Goal: Find specific page/section

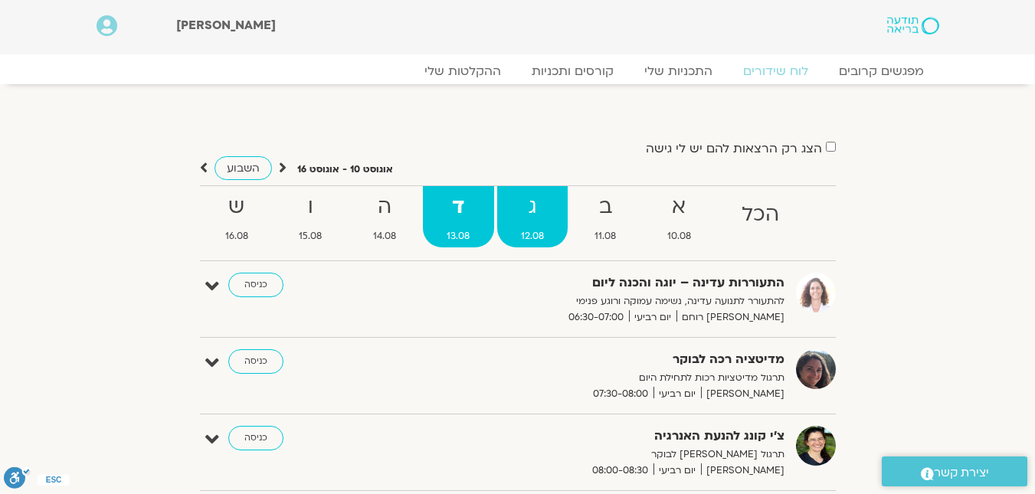
click at [542, 241] on span "12.08" at bounding box center [532, 236] width 71 height 16
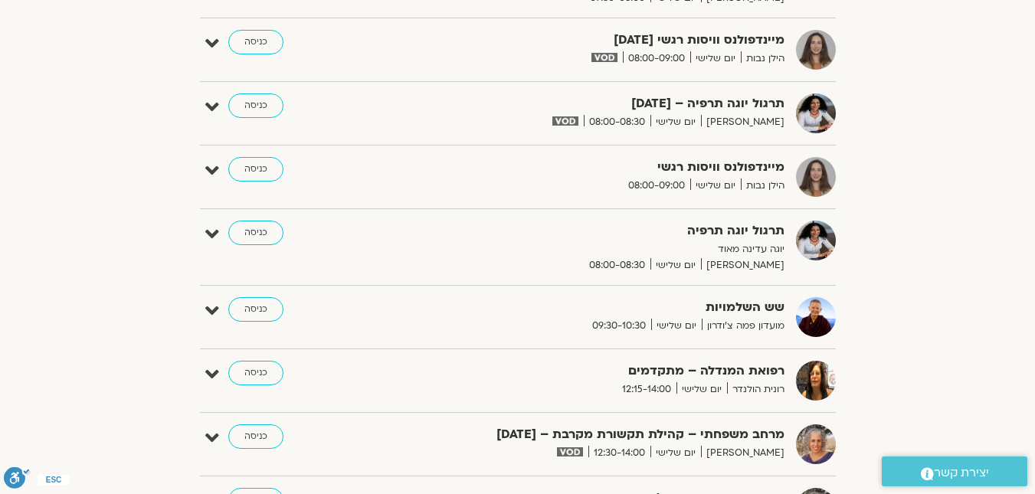
scroll to position [153, 0]
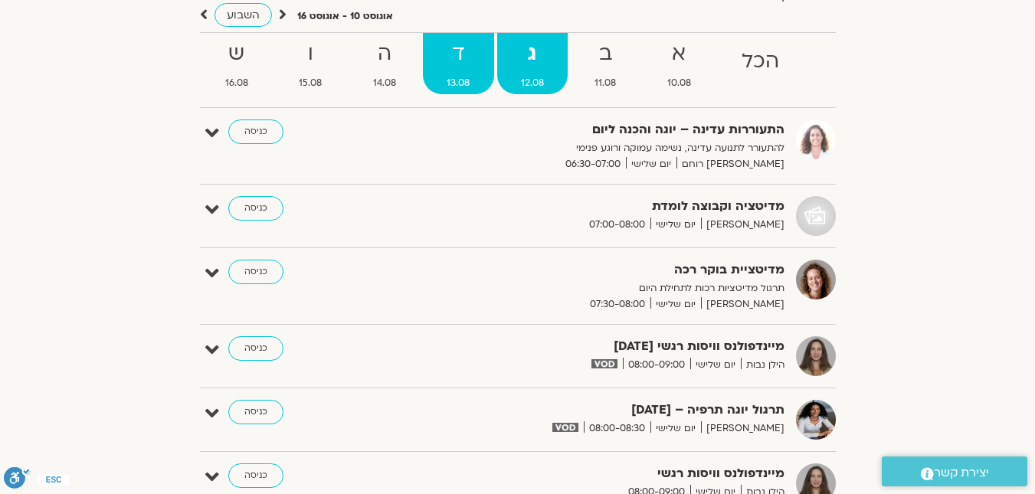
click at [450, 75] on link "ד 13.08" at bounding box center [458, 63] width 71 height 61
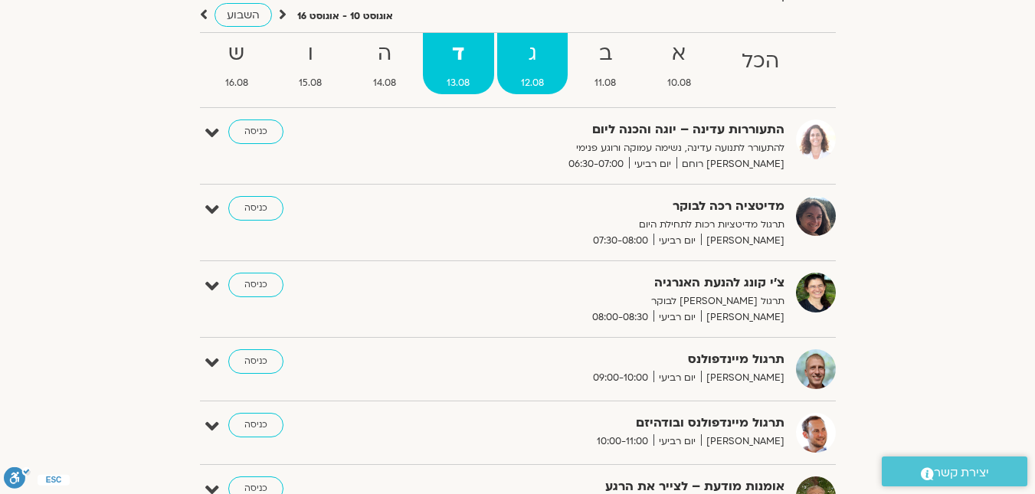
click at [541, 83] on span "12.08" at bounding box center [532, 83] width 71 height 16
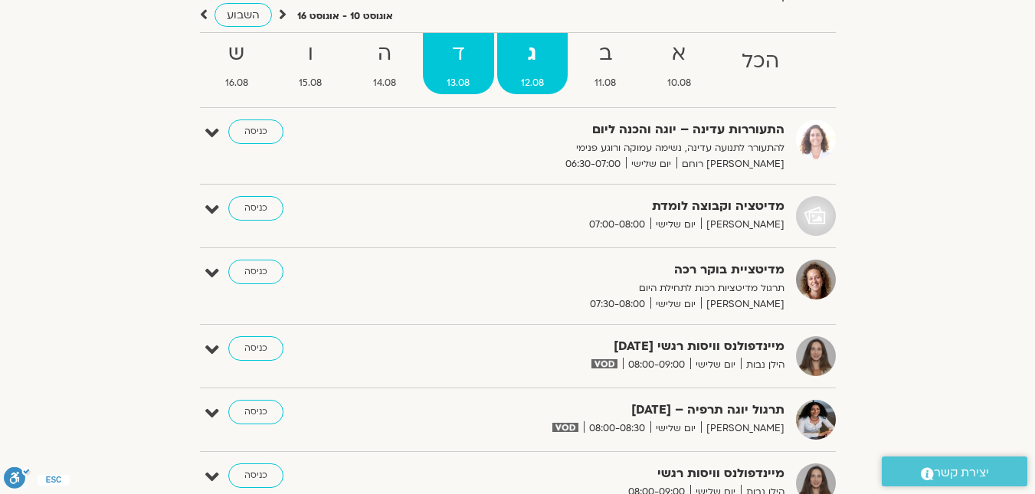
click at [466, 62] on strong "ד" at bounding box center [458, 54] width 71 height 34
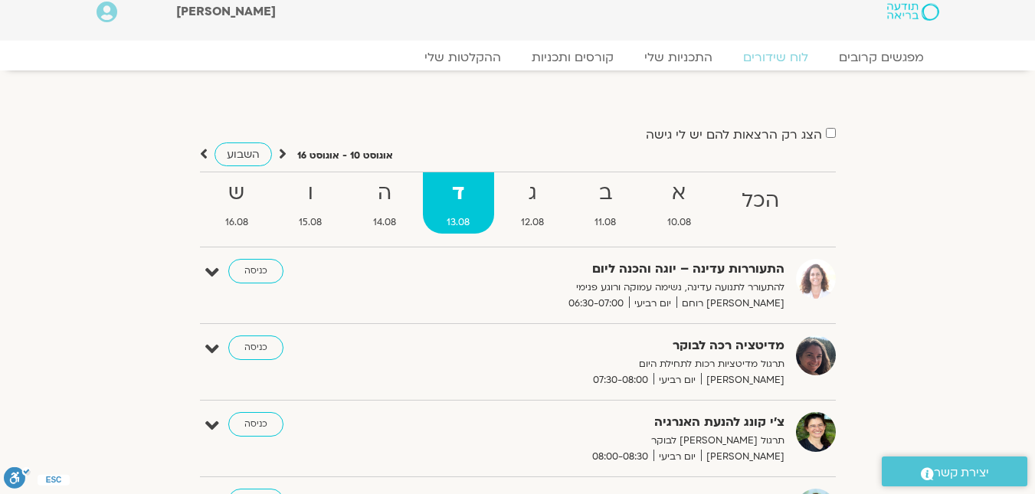
scroll to position [0, 0]
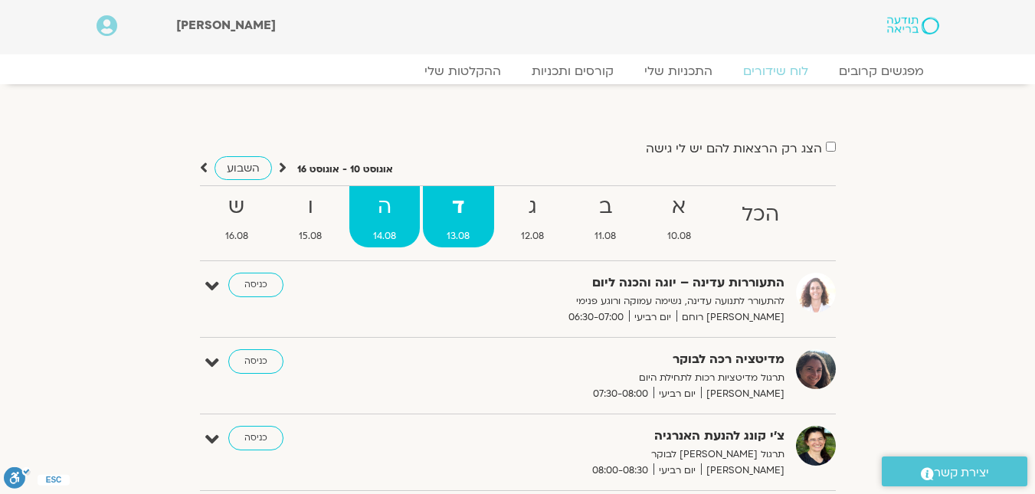
click at [374, 239] on span "14.08" at bounding box center [384, 236] width 71 height 16
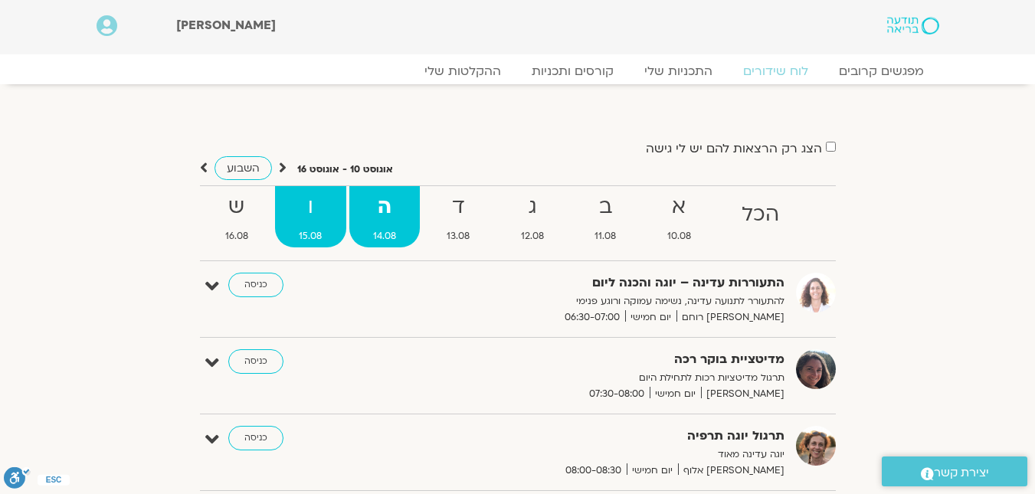
click at [332, 214] on strong "ו" at bounding box center [310, 207] width 71 height 34
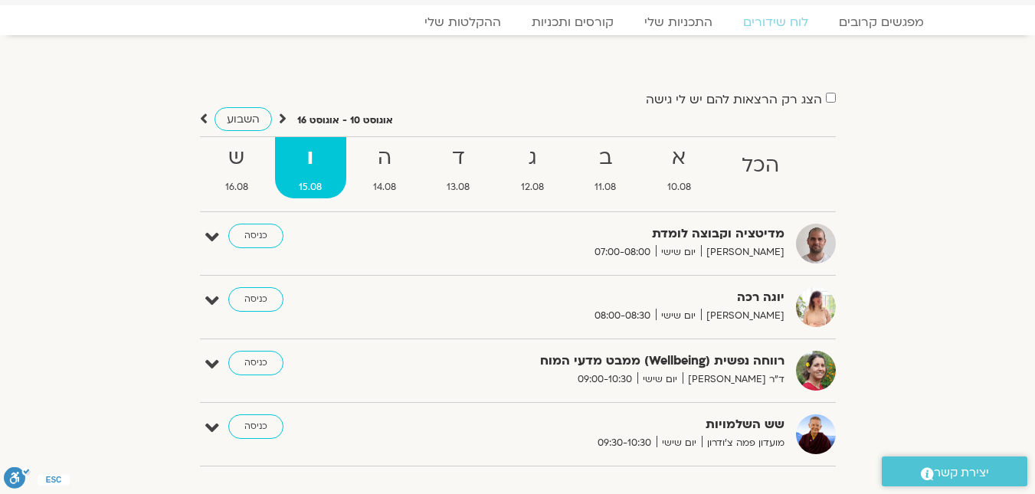
scroll to position [77, 0]
